Goal: Transaction & Acquisition: Book appointment/travel/reservation

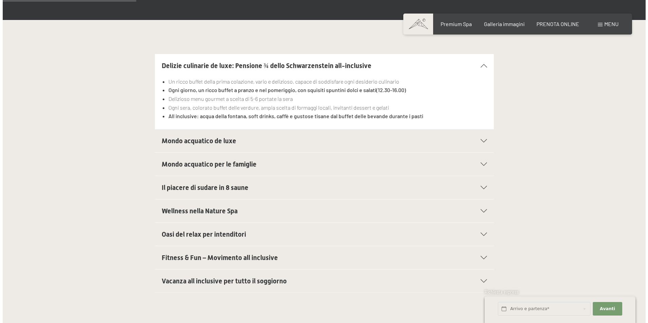
scroll to position [136, 0]
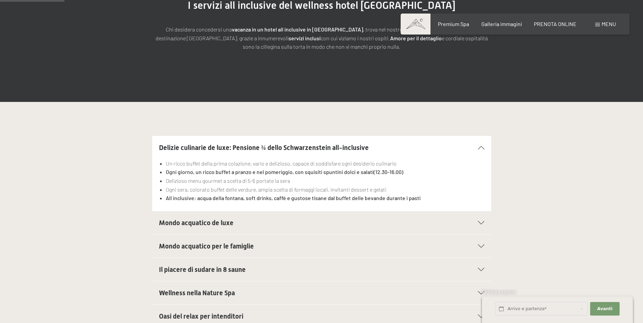
click at [597, 24] on span at bounding box center [597, 24] width 5 height 3
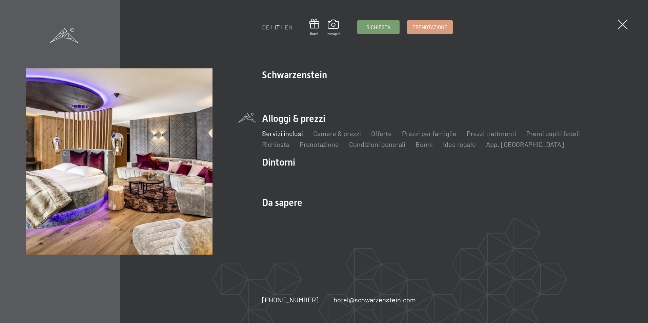
click at [289, 117] on li "Alloggi & prezzi Servizi inclusi Camere & prezzi Lista Offerte Lista Prezzi per…" at bounding box center [442, 130] width 360 height 37
click at [381, 132] on link "Offerte" at bounding box center [381, 133] width 21 height 8
click at [330, 132] on link "Camere & prezzi" at bounding box center [337, 133] width 48 height 8
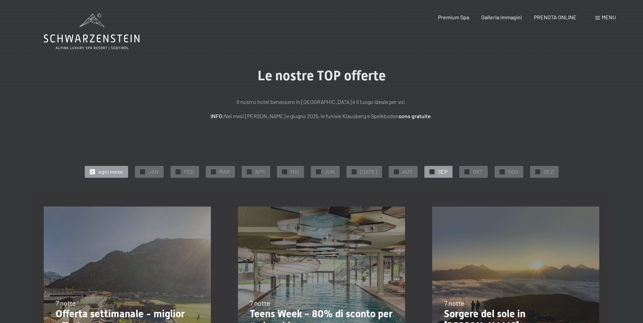
click at [430, 169] on span "✓" at bounding box center [431, 171] width 3 height 5
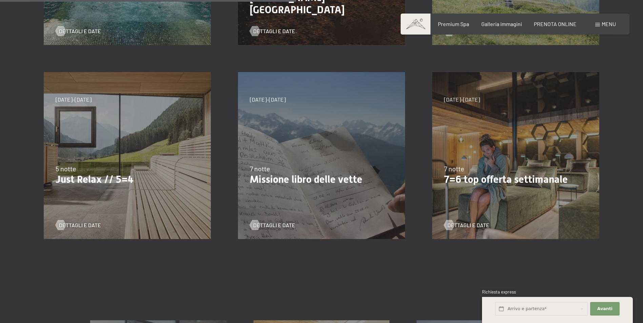
scroll to position [373, 0]
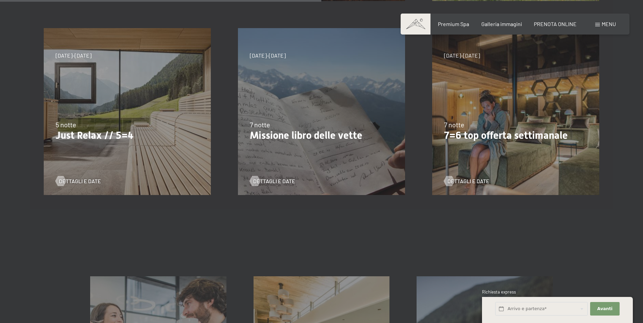
click at [122, 135] on p "Just Relax // 5=4" at bounding box center [127, 135] width 143 height 12
click at [84, 181] on span "Dettagli e Date" at bounding box center [87, 181] width 42 height 7
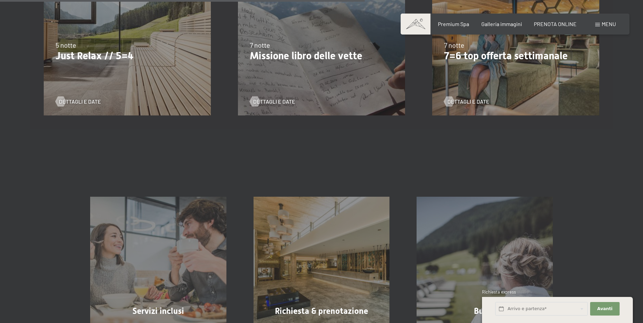
scroll to position [440, 0]
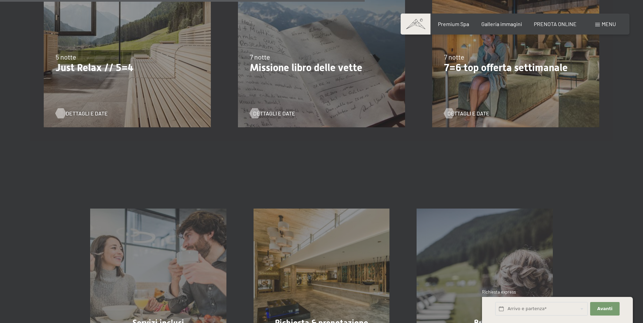
click at [85, 112] on span "Dettagli e Date" at bounding box center [87, 113] width 42 height 7
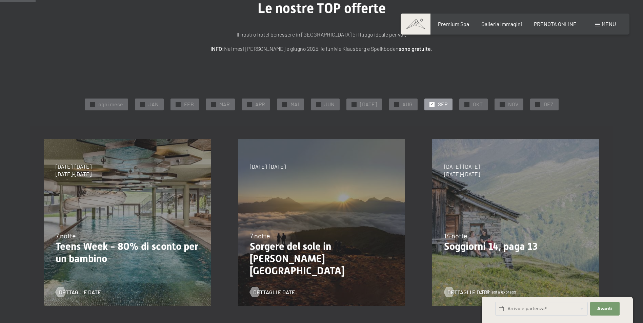
scroll to position [0, 0]
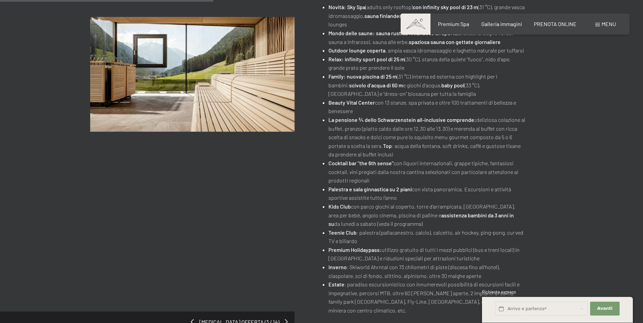
scroll to position [339, 0]
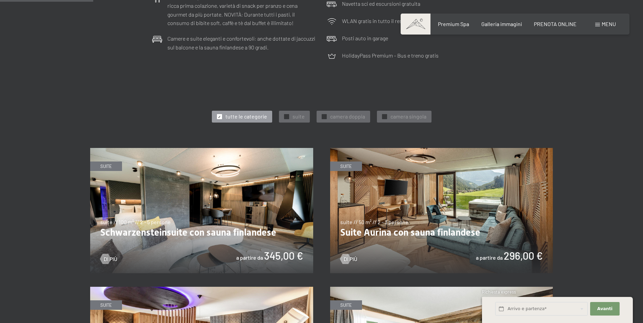
scroll to position [373, 0]
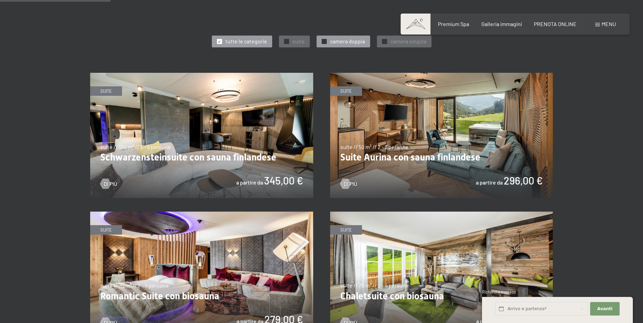
click at [322, 41] on div at bounding box center [324, 41] width 5 height 5
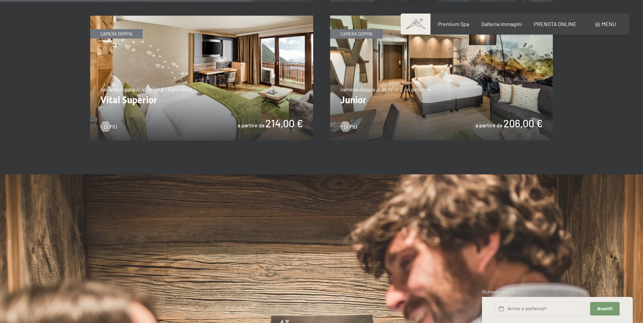
scroll to position [576, 0]
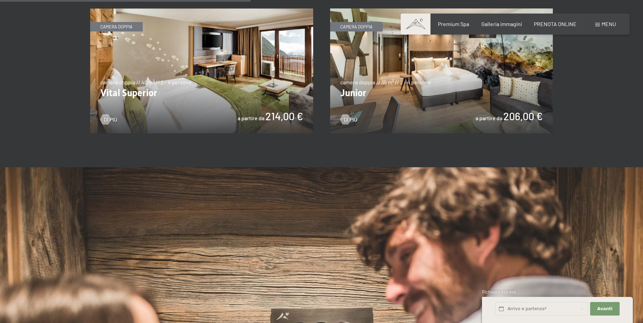
click at [443, 103] on img at bounding box center [441, 70] width 223 height 125
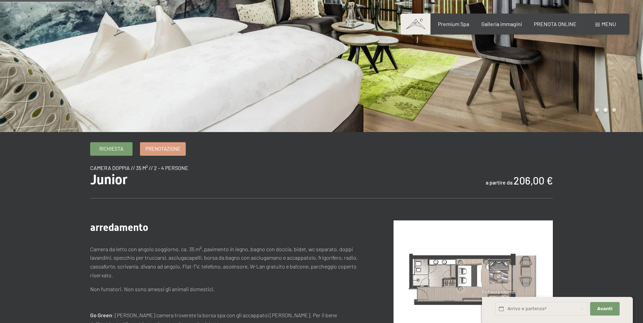
scroll to position [102, 0]
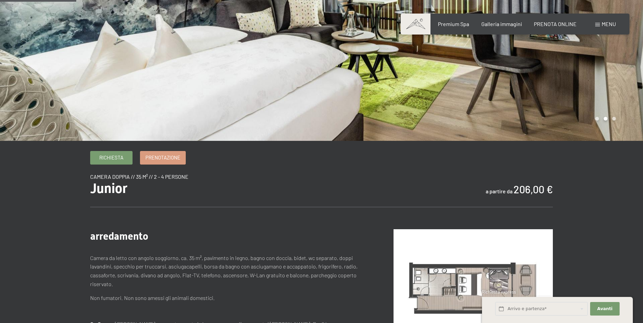
click at [266, 297] on p "Non fumatori. Non sono amessi gli animali domestici." at bounding box center [228, 298] width 276 height 9
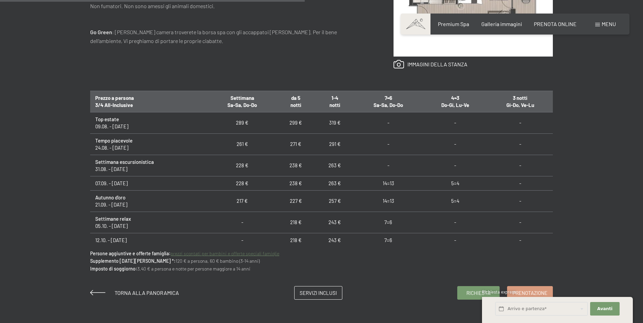
scroll to position [407, 0]
